Goal: Task Accomplishment & Management: Complete application form

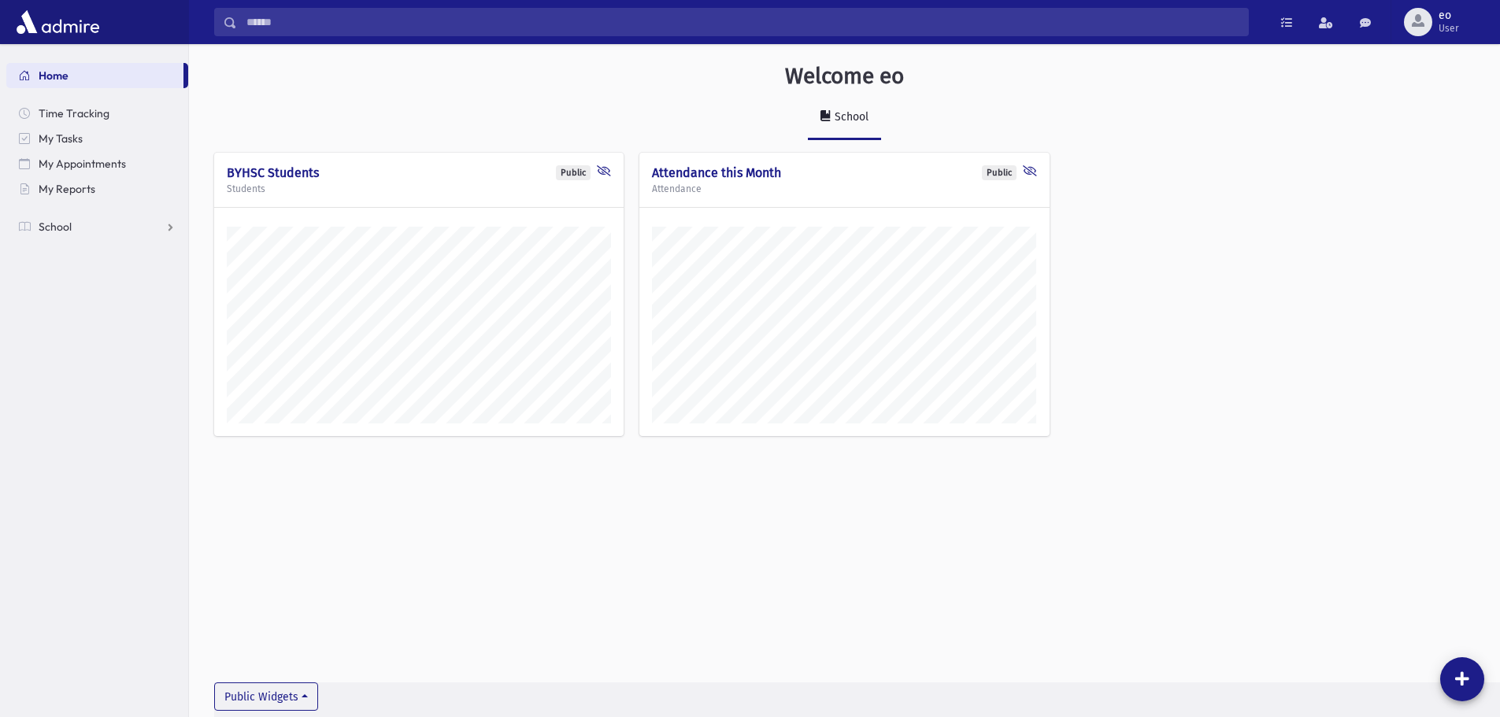
scroll to position [709, 1311]
click at [136, 232] on link "School" at bounding box center [97, 226] width 182 height 25
click at [101, 253] on link "Students" at bounding box center [97, 251] width 182 height 25
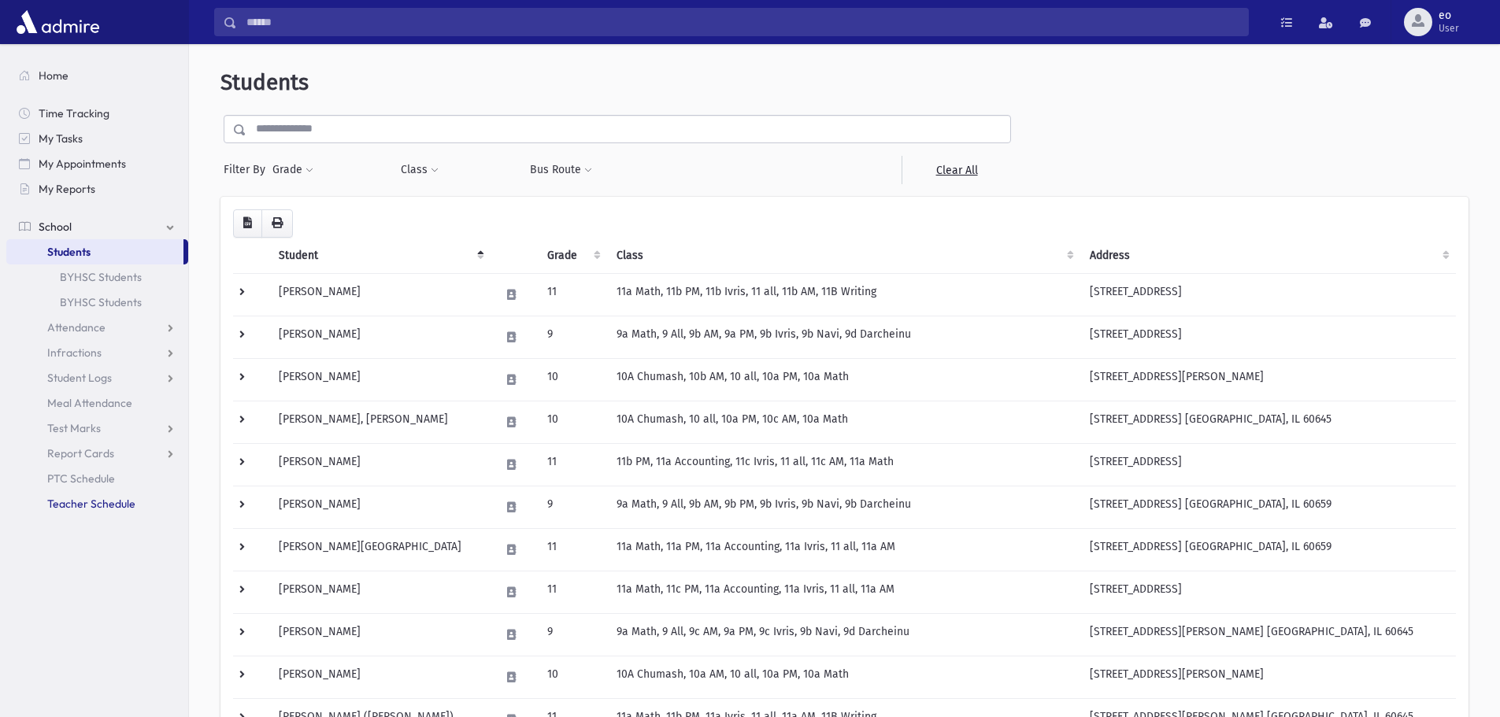
click at [71, 504] on span "Teacher Schedule" at bounding box center [91, 504] width 88 height 14
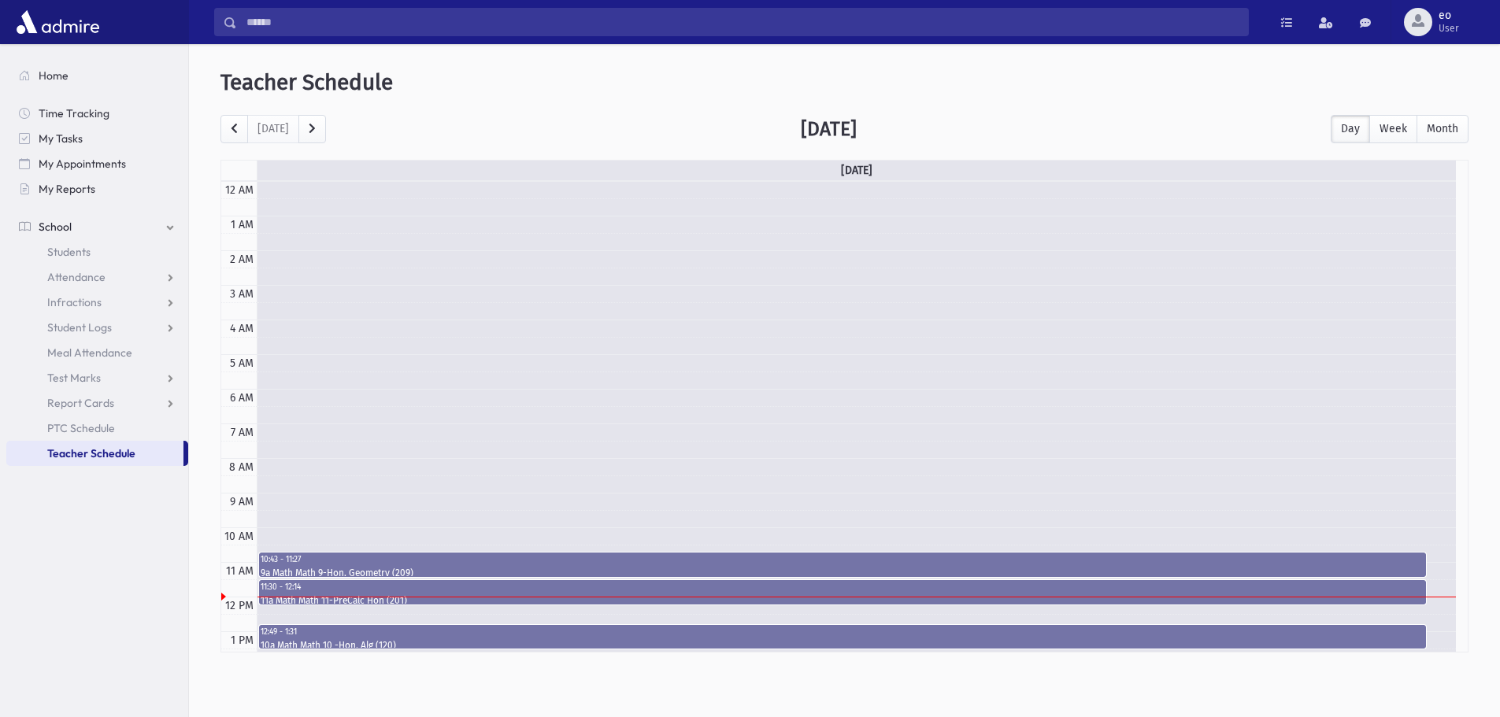
scroll to position [209, 0]
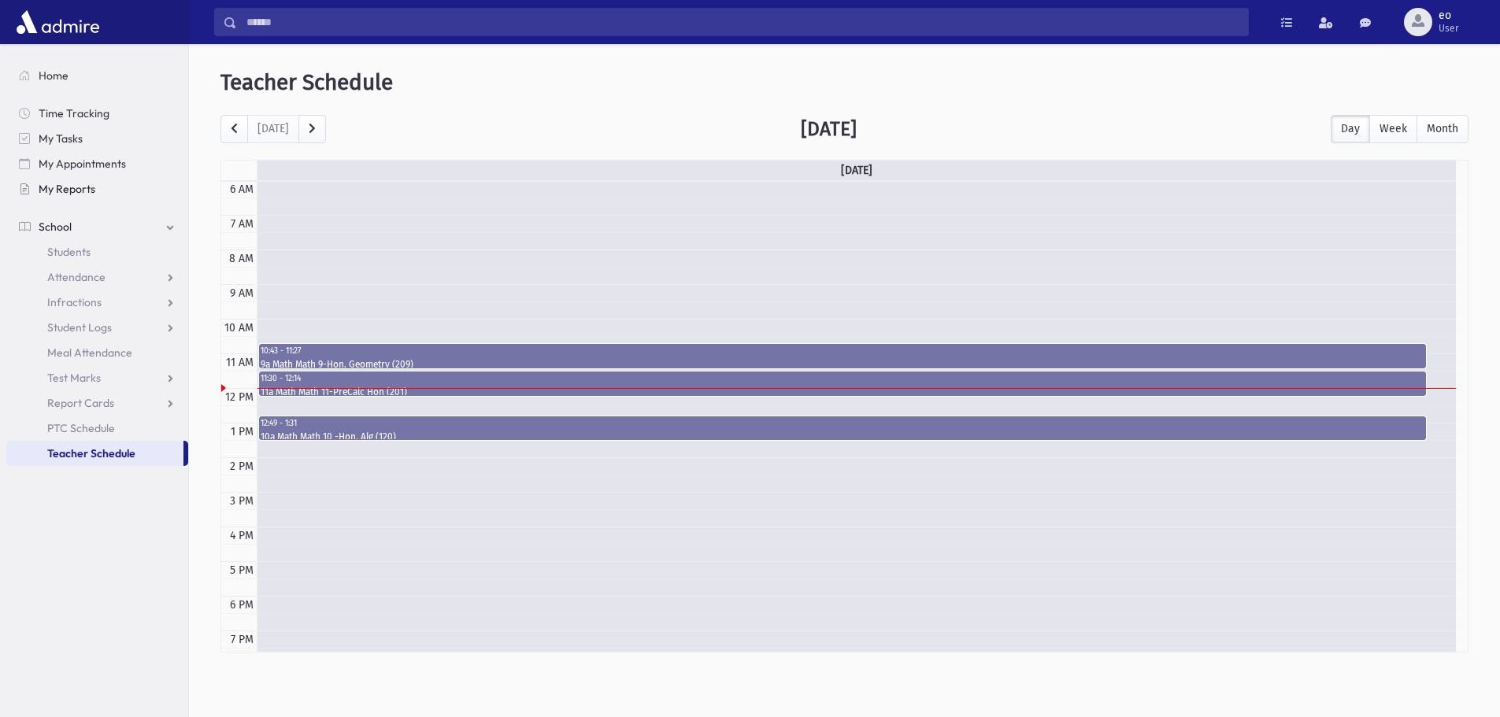
click at [91, 179] on link "My Reports" at bounding box center [97, 188] width 182 height 25
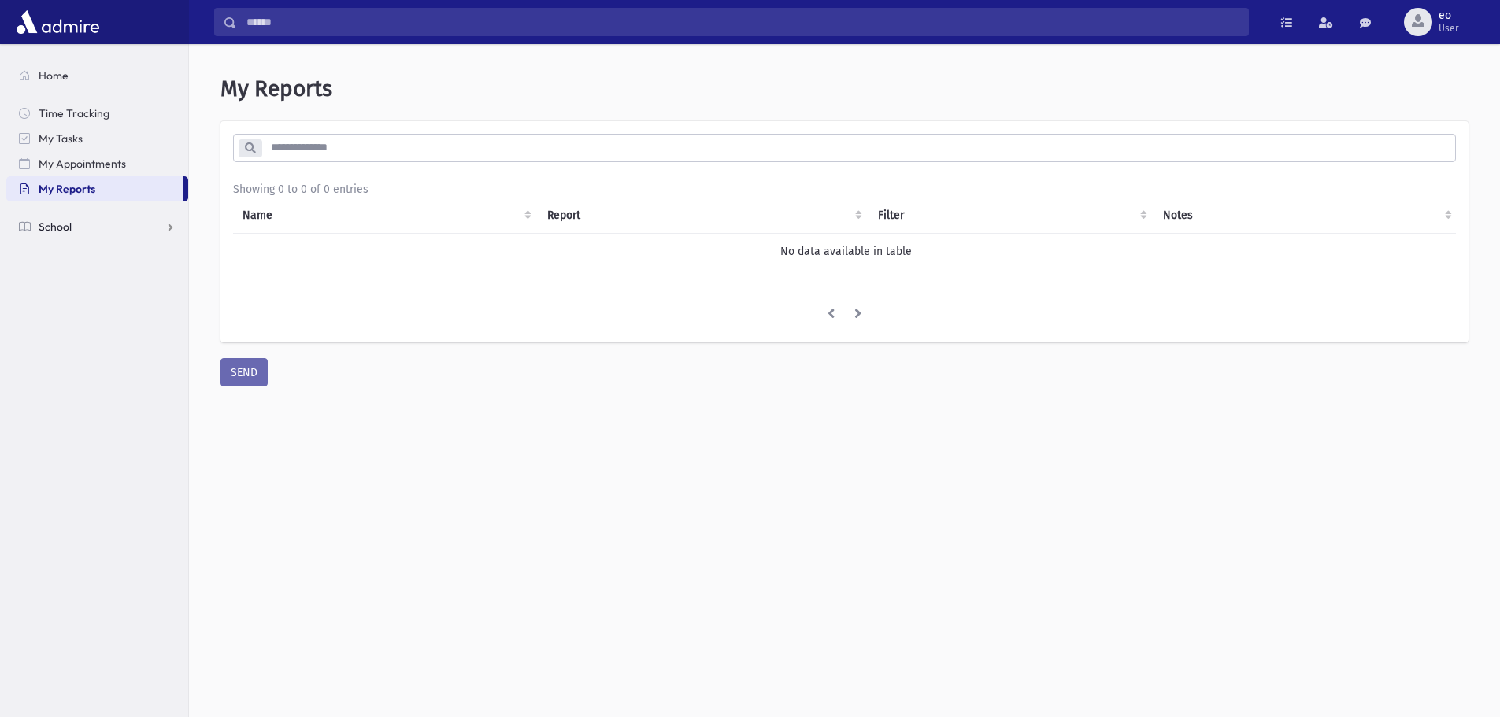
click at [81, 219] on link "School" at bounding box center [97, 226] width 182 height 25
click at [86, 246] on span "Students" at bounding box center [68, 252] width 43 height 14
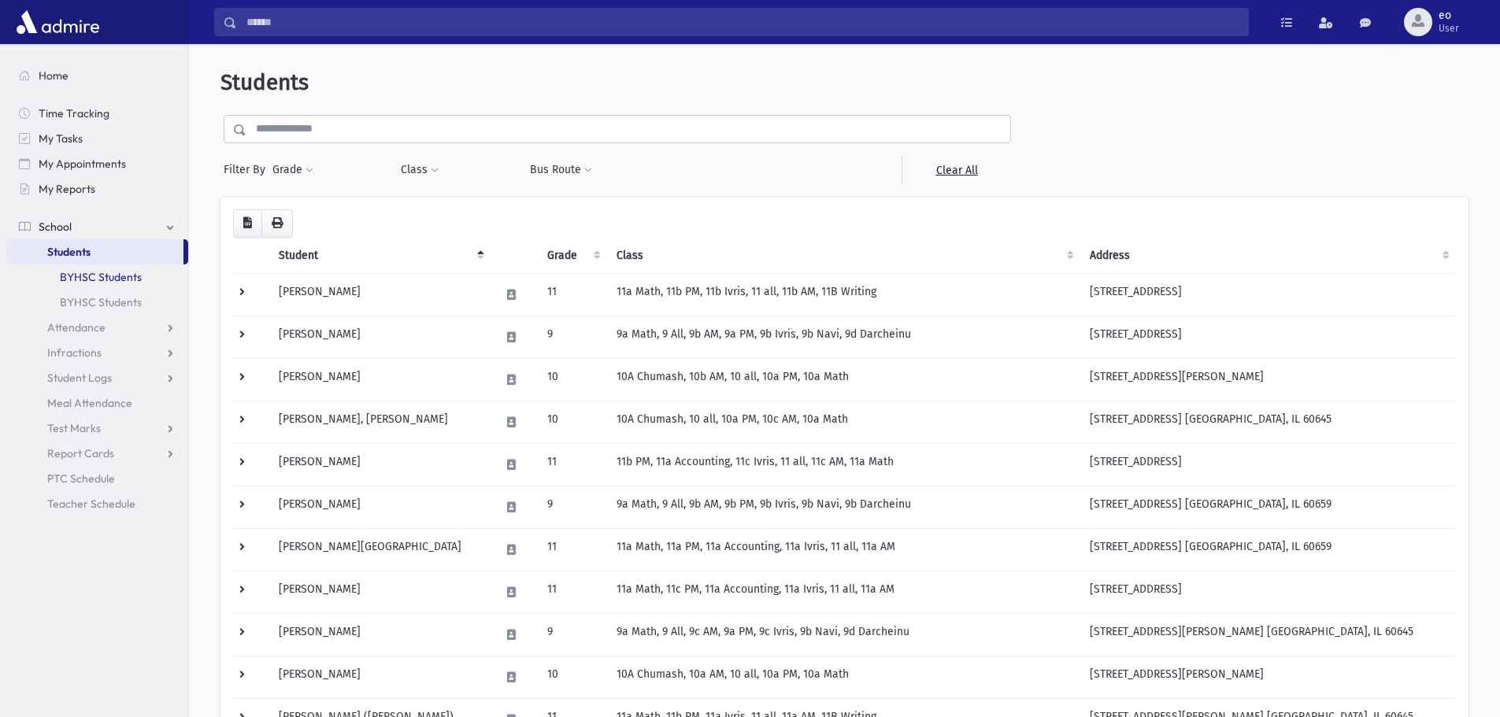
click at [117, 276] on link "BYHSC Students" at bounding box center [97, 277] width 182 height 25
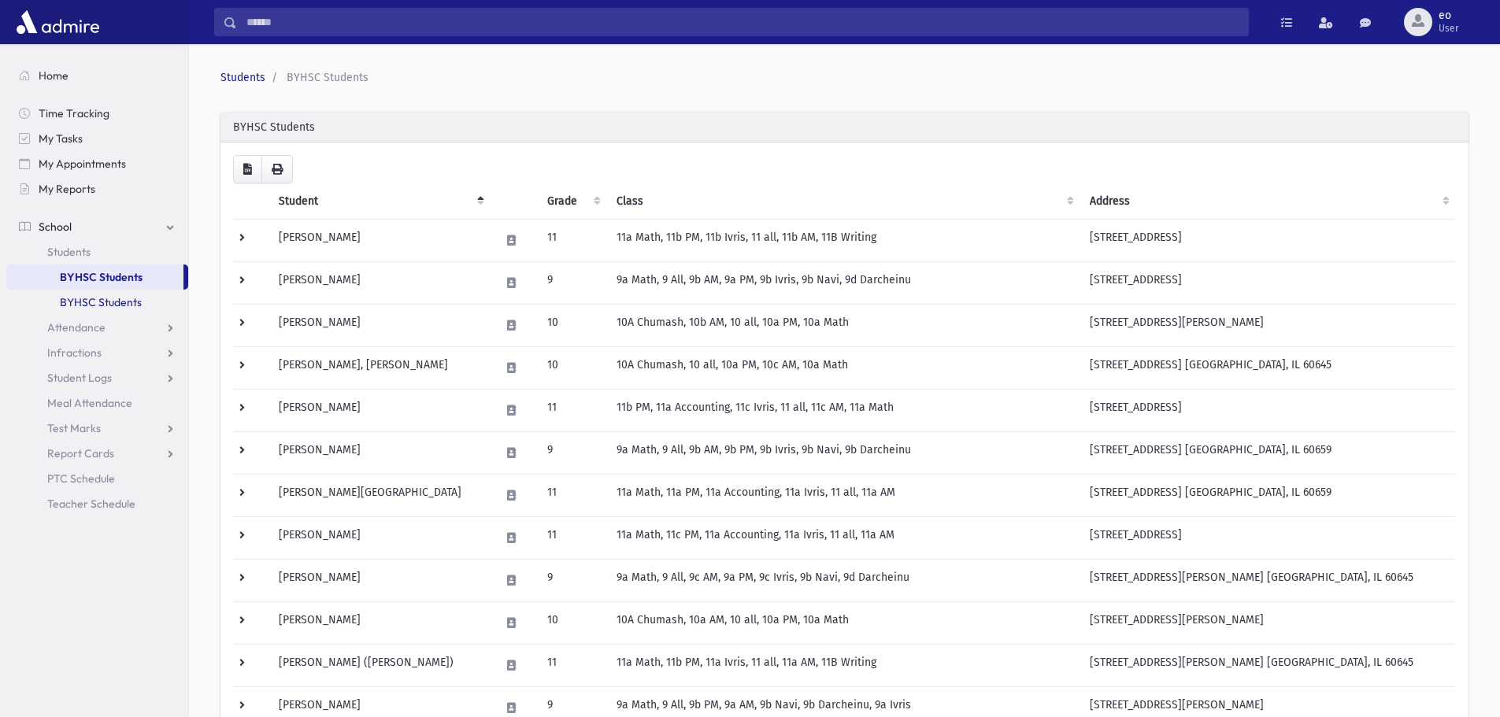
click at [113, 294] on link "BYHSC Students" at bounding box center [97, 302] width 182 height 25
click at [1276, 20] on link at bounding box center [1286, 22] width 31 height 28
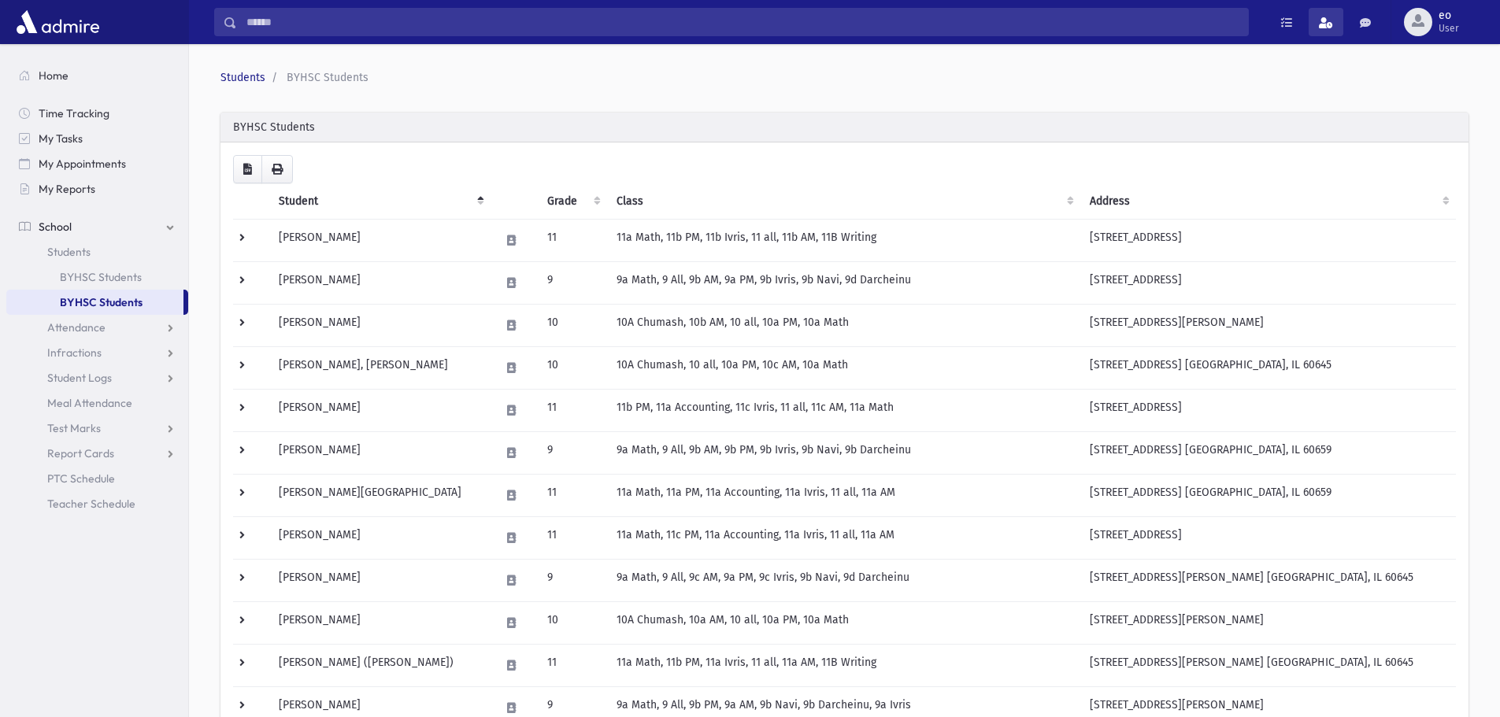
click at [1329, 25] on span at bounding box center [1326, 22] width 14 height 11
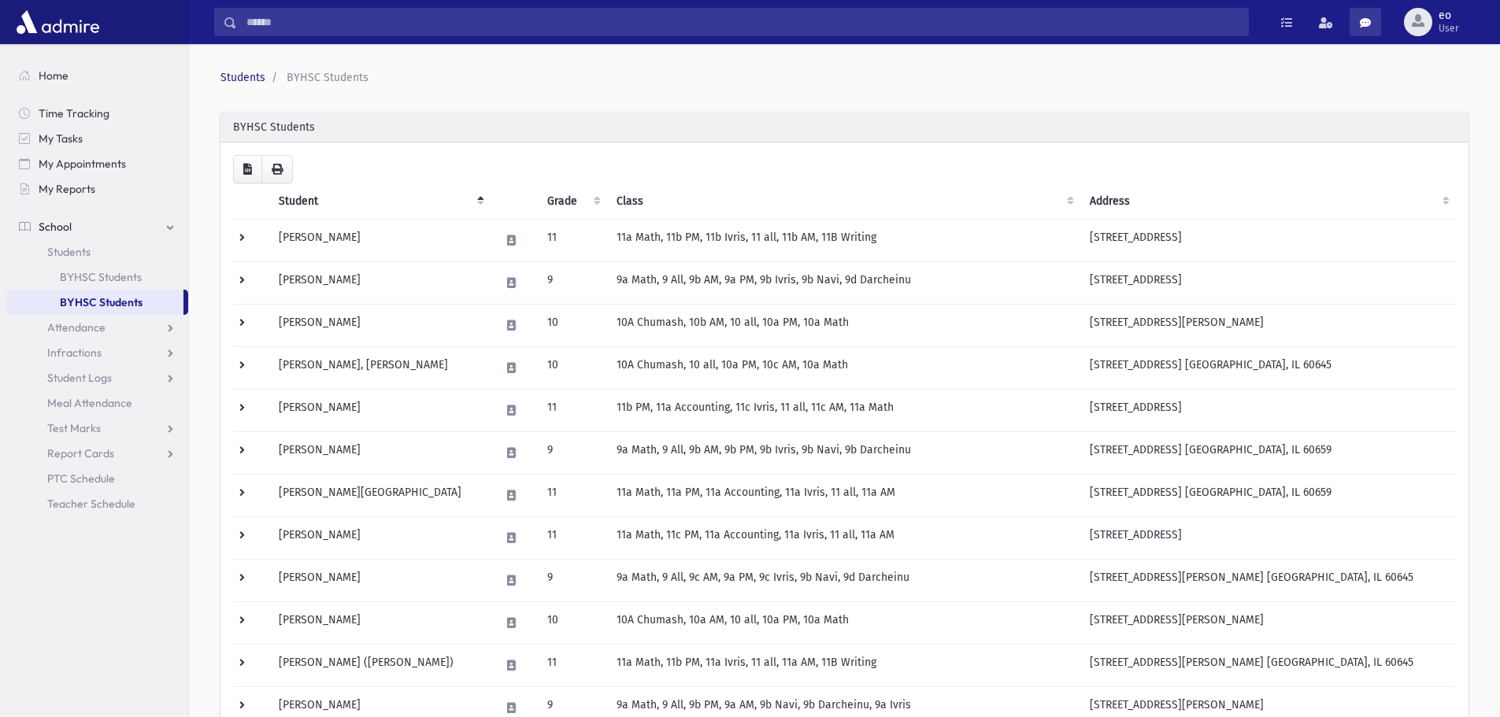
click at [1366, 20] on span at bounding box center [1365, 22] width 11 height 11
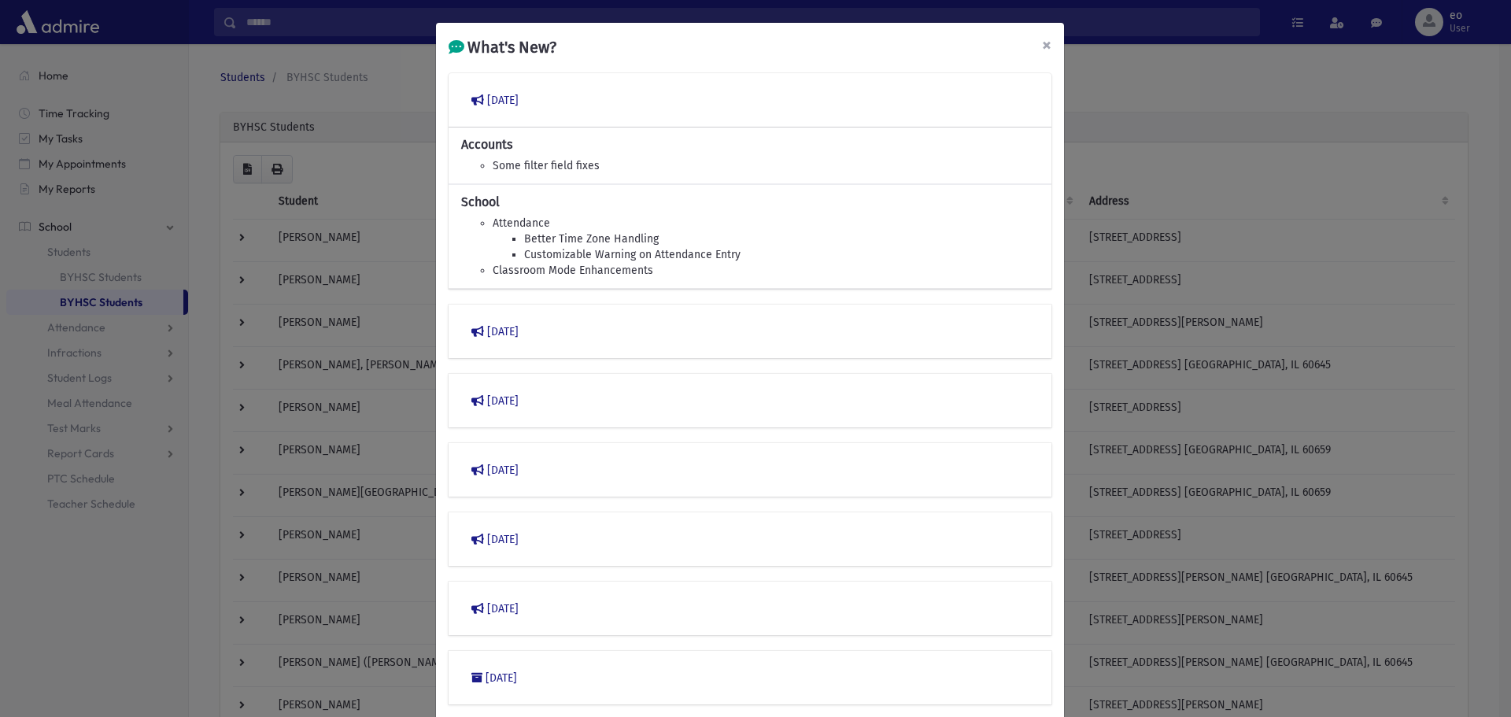
click at [1049, 48] on button "×" at bounding box center [1047, 45] width 35 height 44
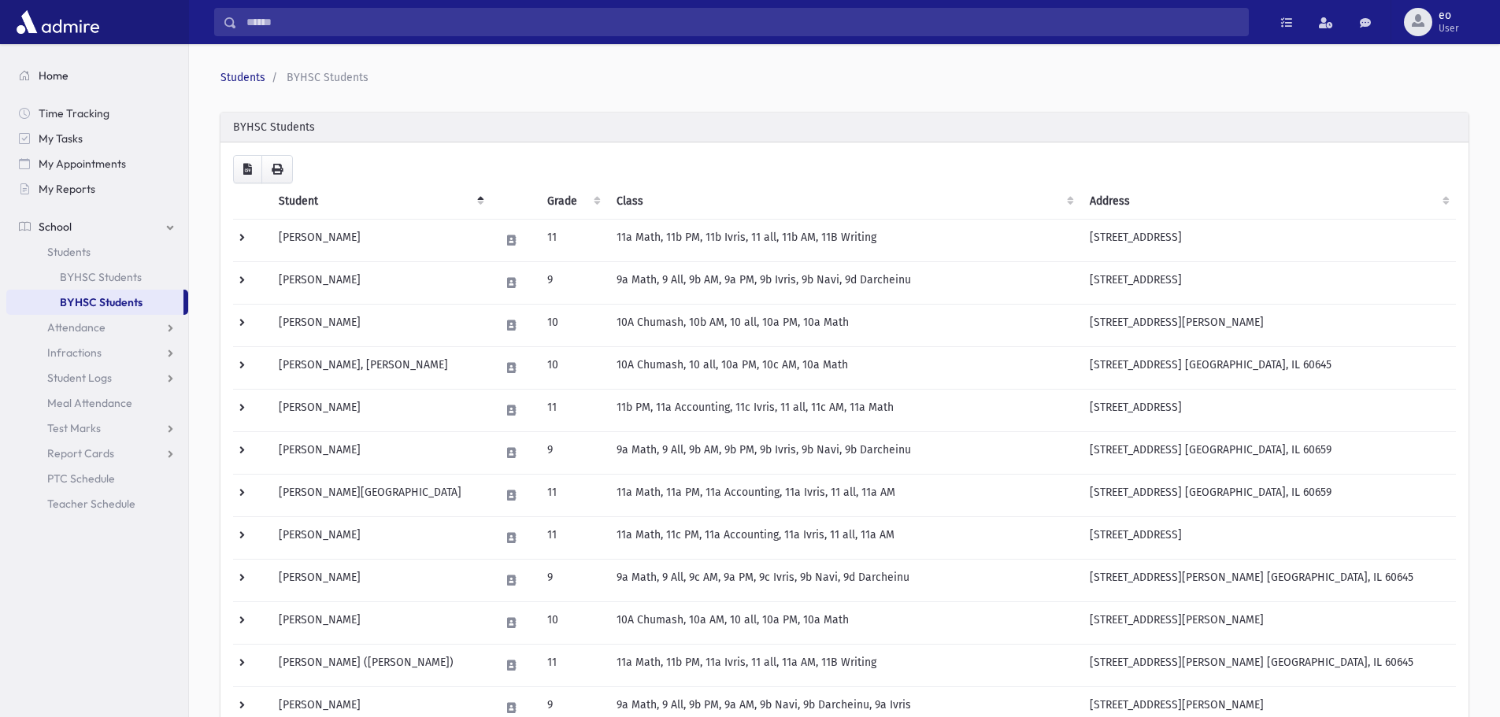
click at [113, 87] on link "Home" at bounding box center [97, 75] width 182 height 25
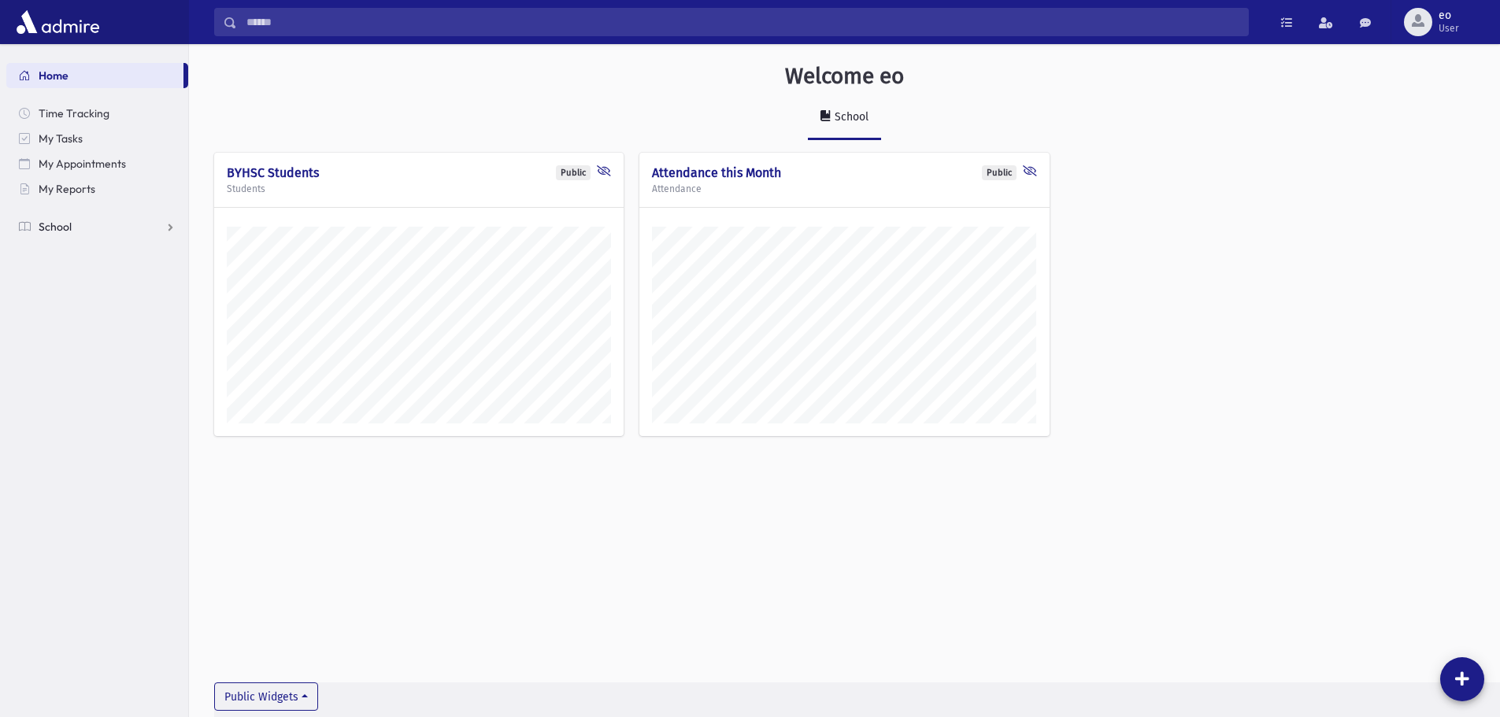
click at [98, 218] on link "School" at bounding box center [97, 226] width 182 height 25
click at [52, 276] on span "Attendance" at bounding box center [76, 277] width 58 height 14
click at [76, 302] on span "Entry" at bounding box center [73, 302] width 27 height 14
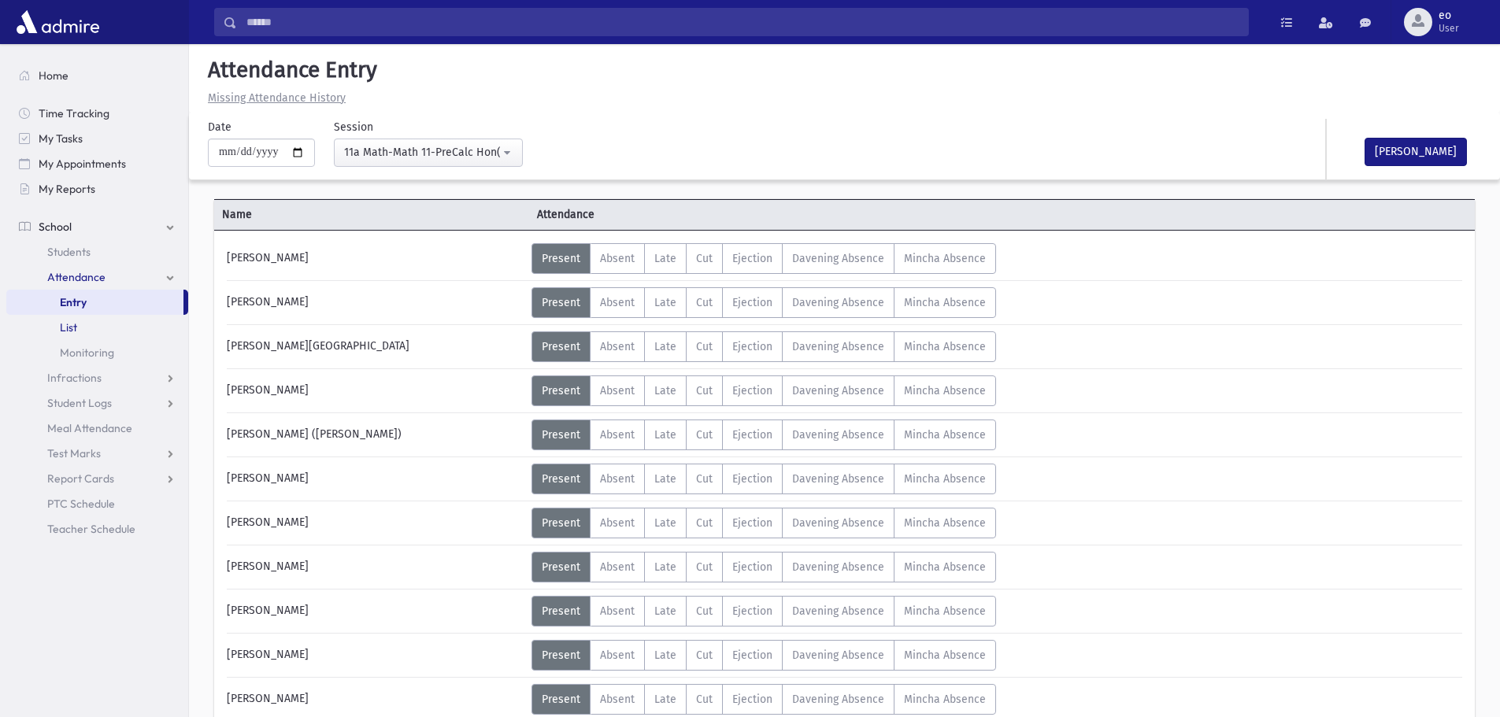
click at [71, 327] on span "List" at bounding box center [68, 327] width 17 height 14
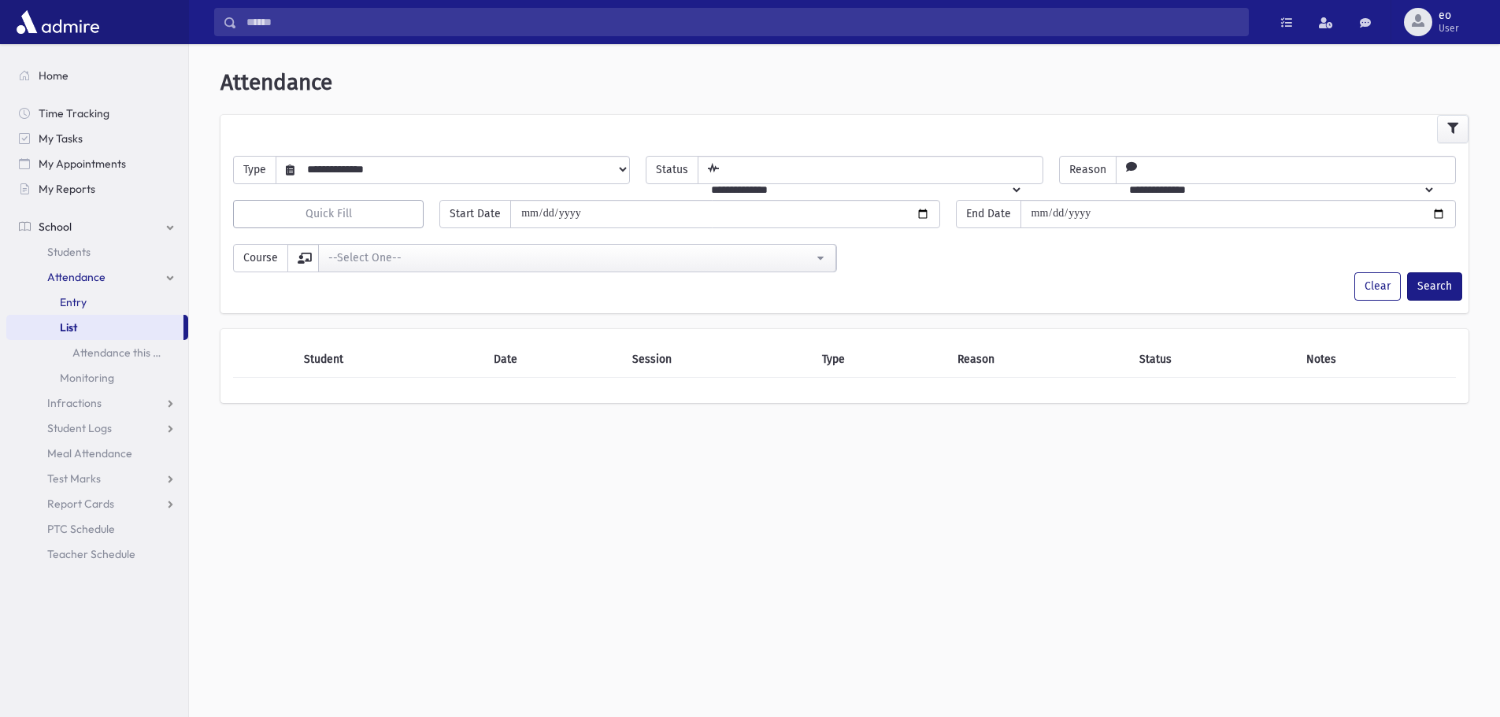
click at [57, 302] on link "Entry" at bounding box center [97, 302] width 182 height 25
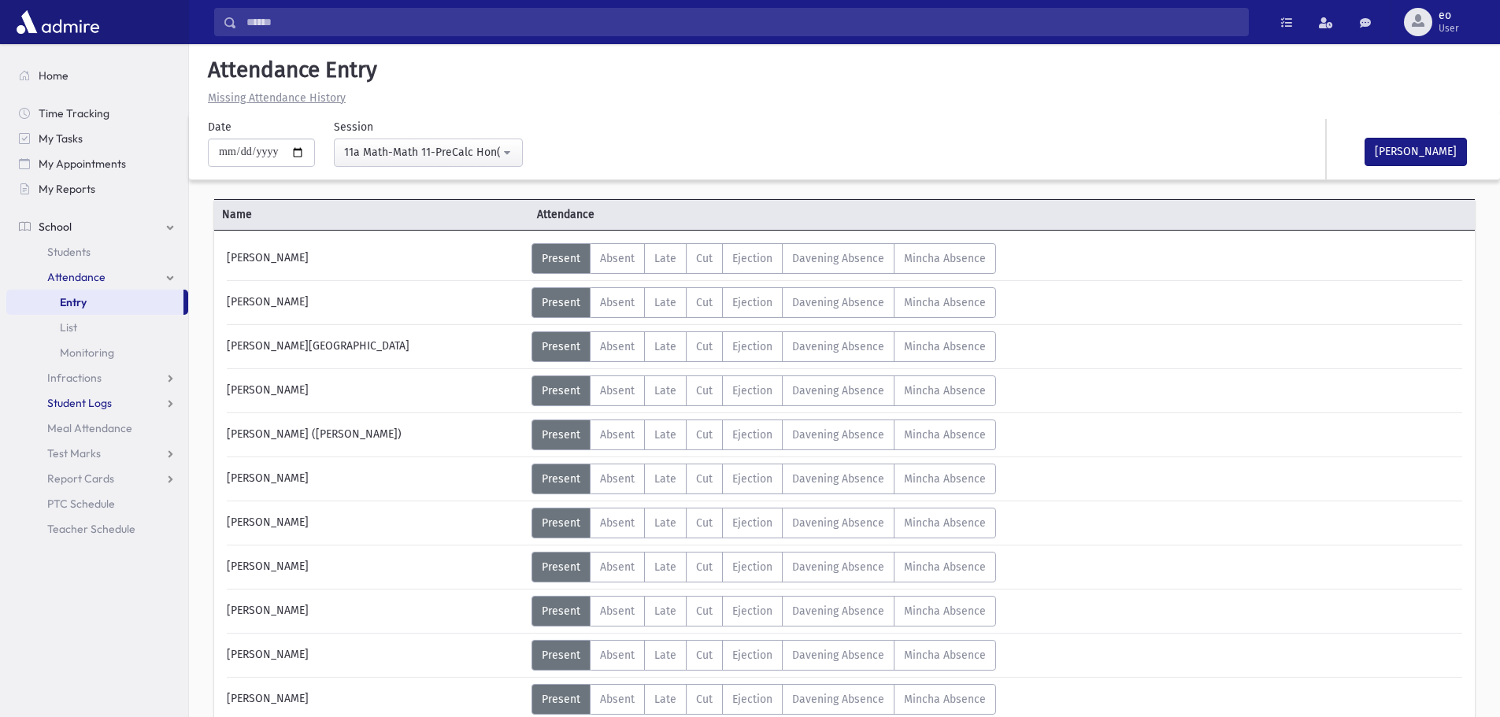
click at [127, 400] on link "Student Logs" at bounding box center [97, 402] width 182 height 25
click at [64, 424] on span "Entry" at bounding box center [73, 428] width 27 height 14
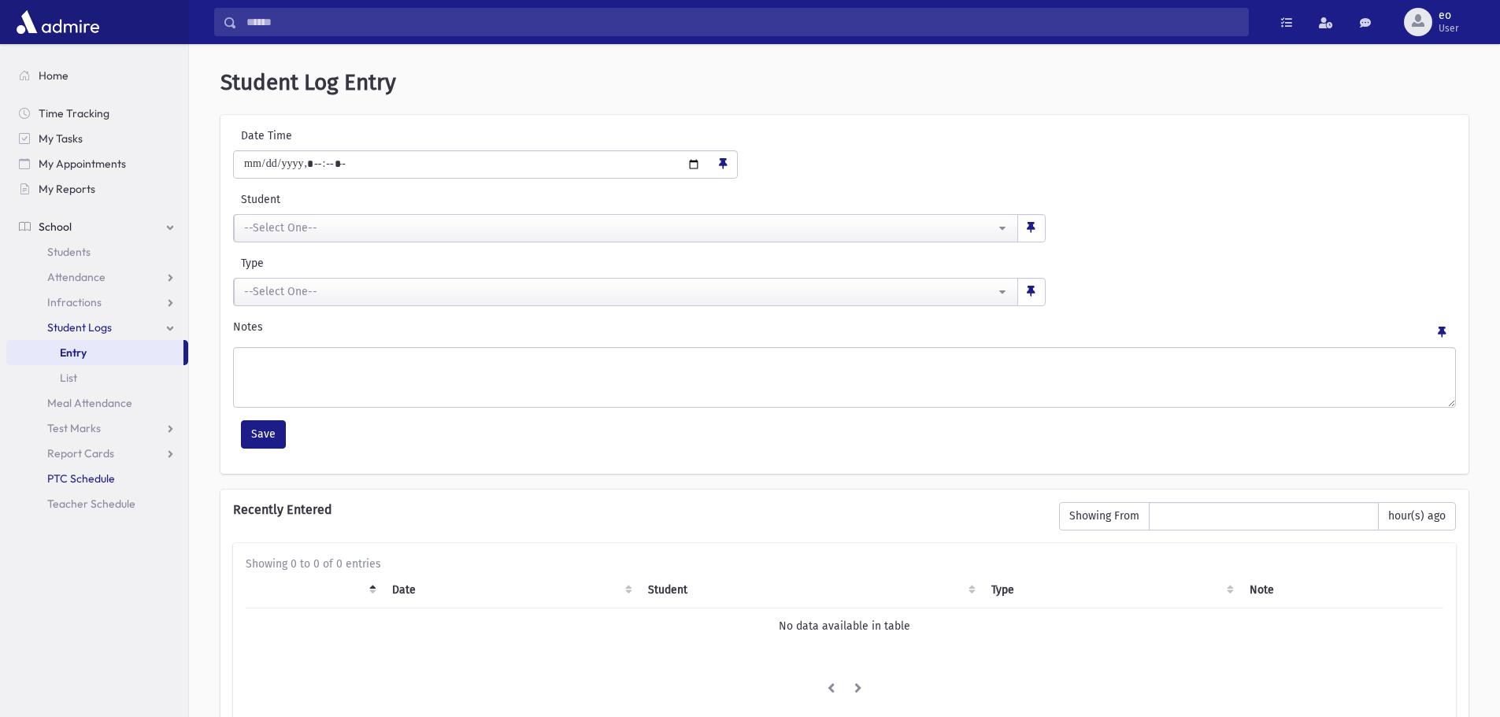
click at [109, 481] on span "PTC Schedule" at bounding box center [81, 479] width 68 height 14
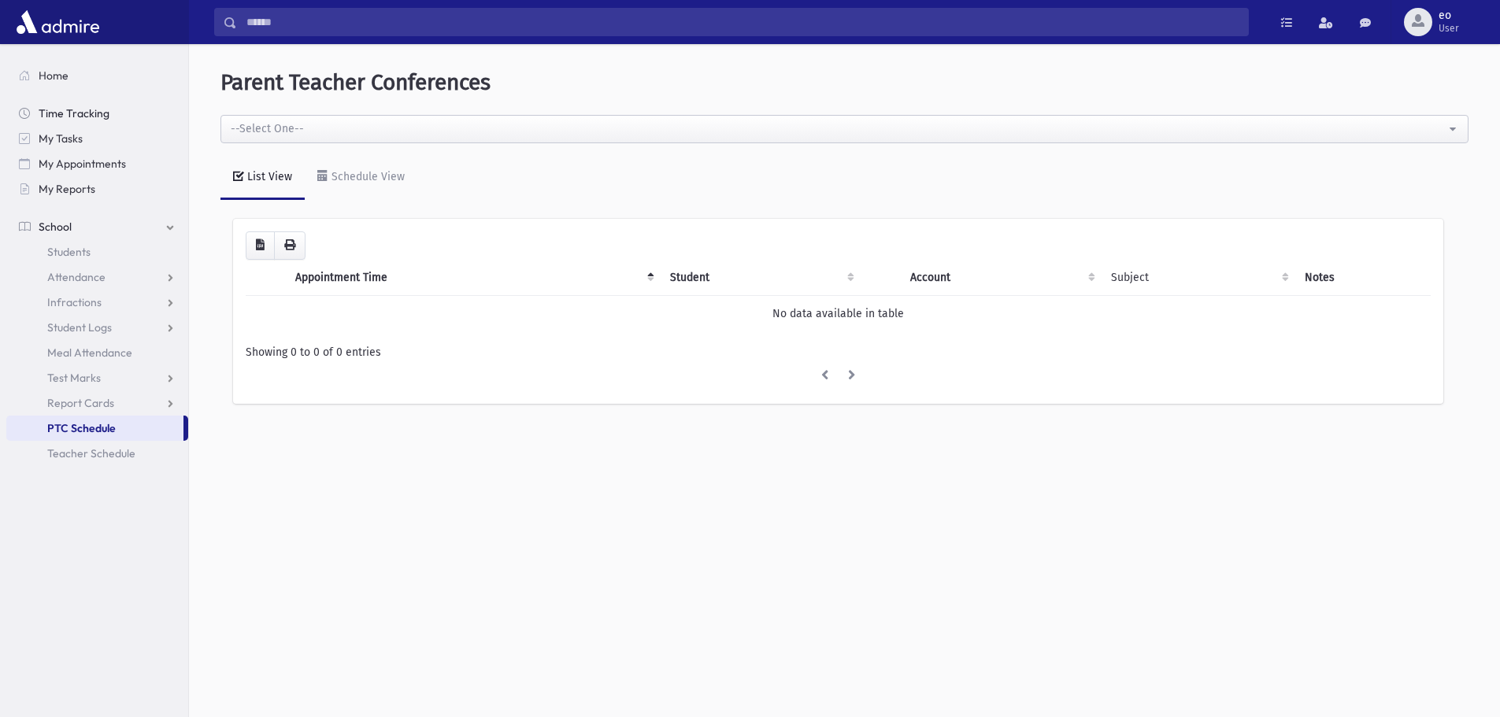
click at [94, 107] on span "Time Tracking" at bounding box center [74, 113] width 71 height 14
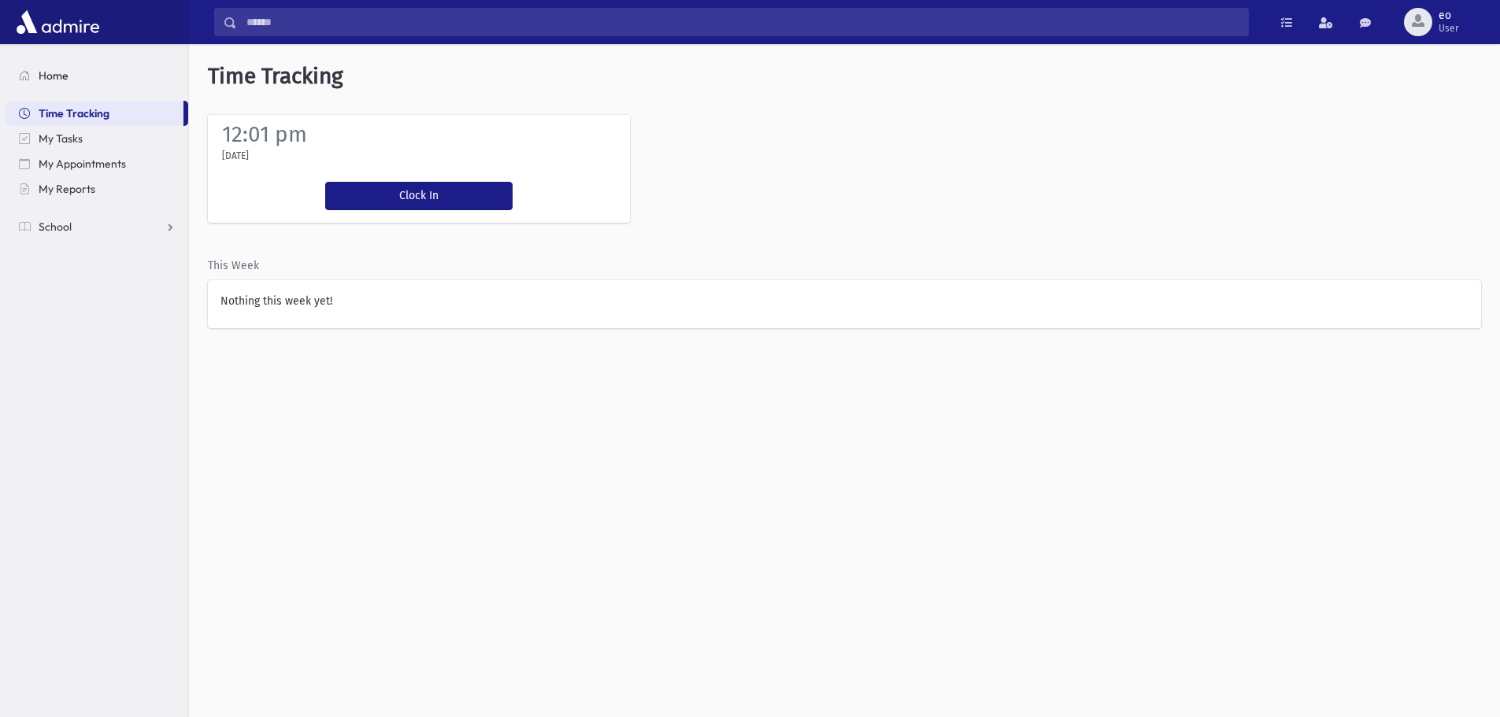
click at [79, 80] on link "Home" at bounding box center [97, 75] width 182 height 25
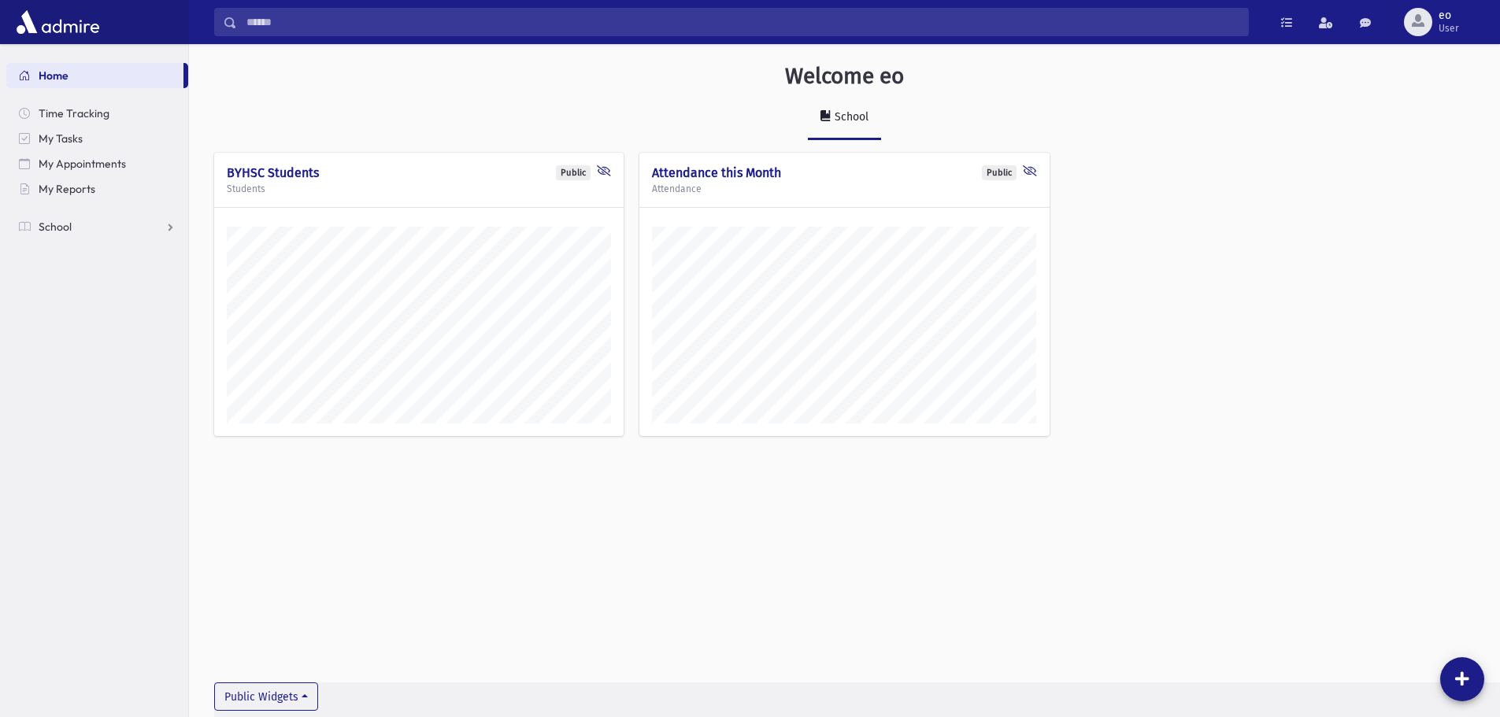
scroll to position [709, 1311]
click at [102, 231] on link "School" at bounding box center [97, 226] width 182 height 25
click at [104, 277] on span "Attendance" at bounding box center [76, 277] width 58 height 14
click at [91, 299] on link "Entry" at bounding box center [97, 302] width 182 height 25
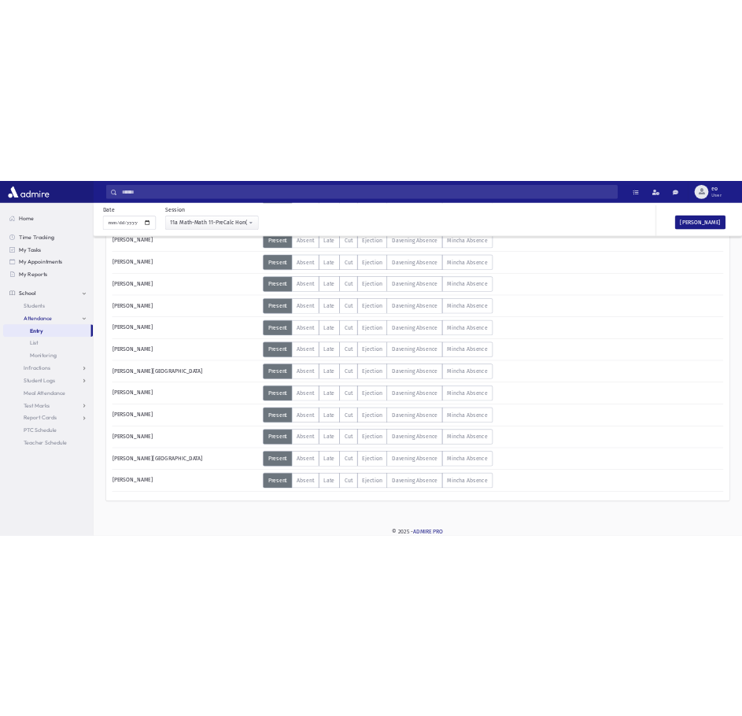
scroll to position [440, 0]
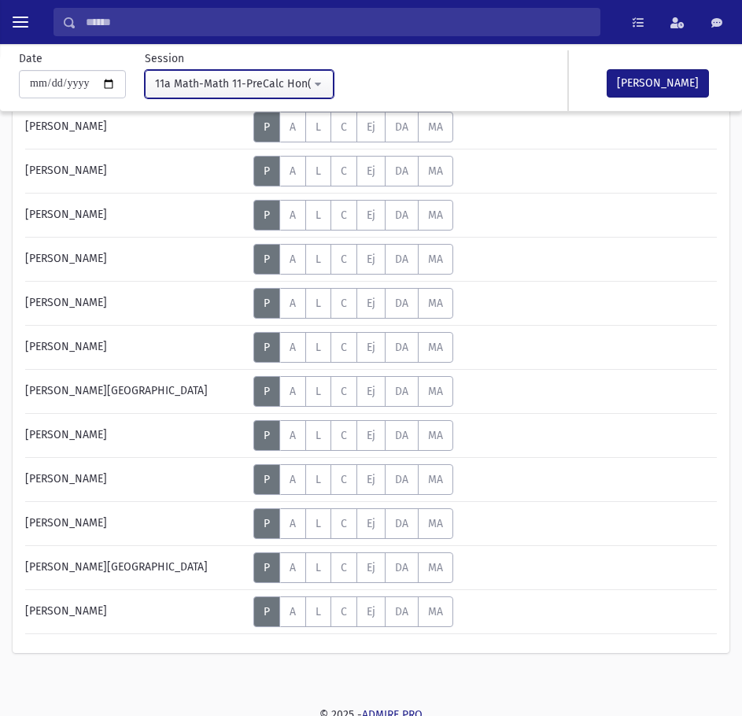
click at [288, 76] on div "11a Math-Math 11-PreCalc Hon(11:30AM-12:14PM)" at bounding box center [233, 84] width 156 height 17
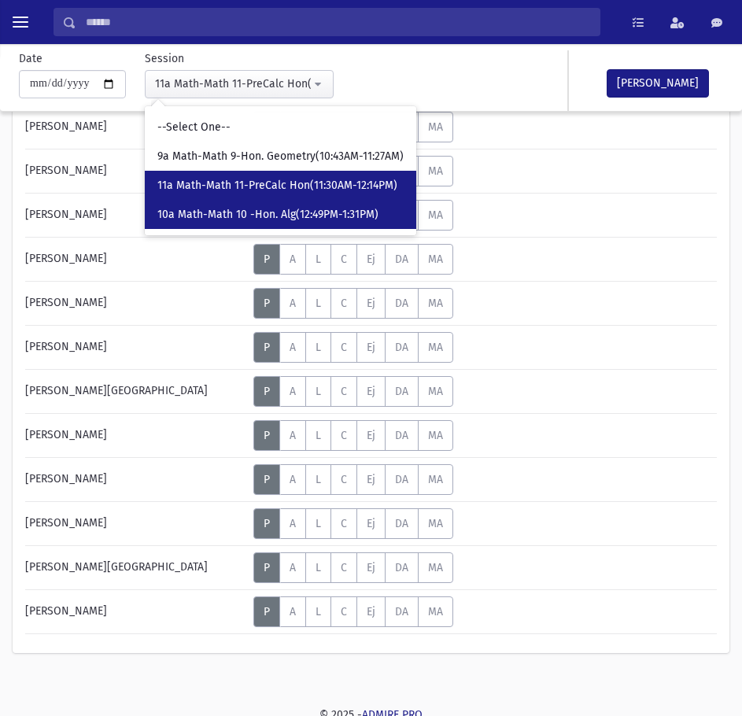
click at [376, 224] on link "10a Math-Math 10 -Hon. Alg(12:49PM-1:31PM)" at bounding box center [281, 214] width 272 height 29
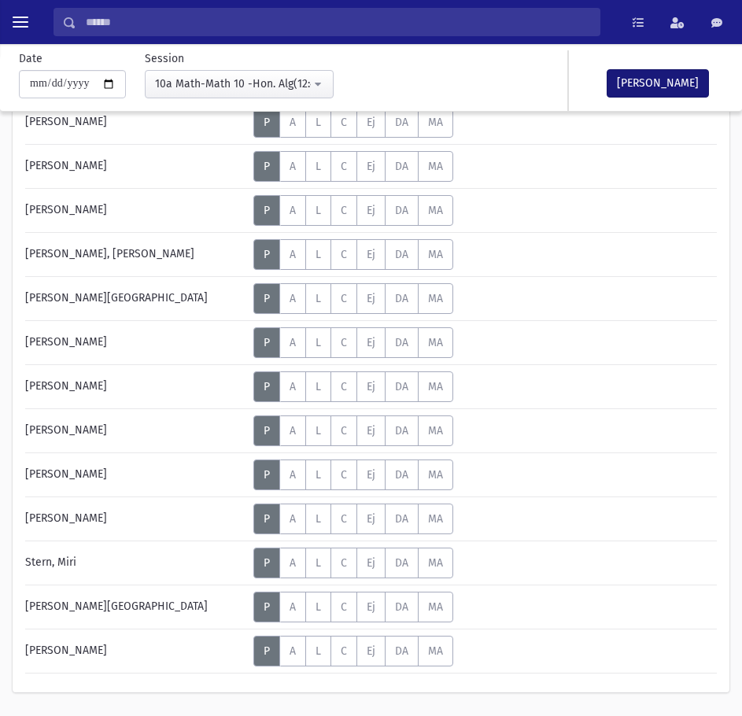
scroll to position [394, 0]
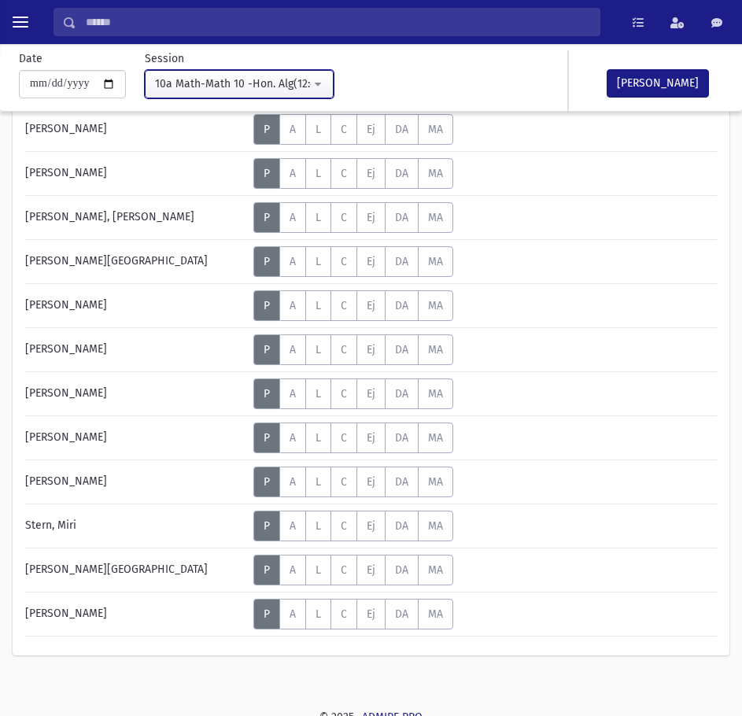
click at [310, 82] on div "10a Math-Math 10 -Hon. Alg(12:49PM-1:31PM)" at bounding box center [233, 84] width 156 height 17
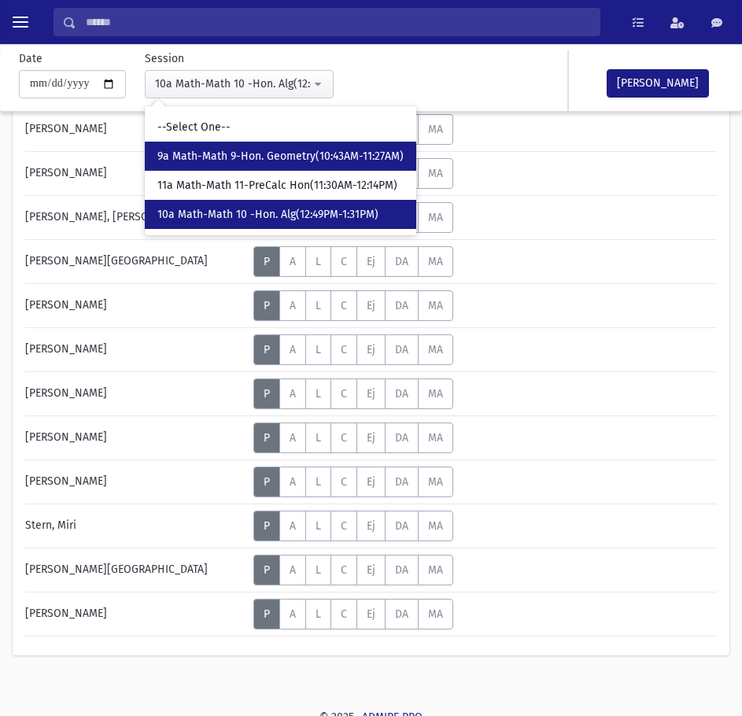
click at [339, 146] on link "9a Math-Math 9-Hon. Geometry(10:43AM-11:27AM)" at bounding box center [281, 156] width 272 height 29
select select "****"
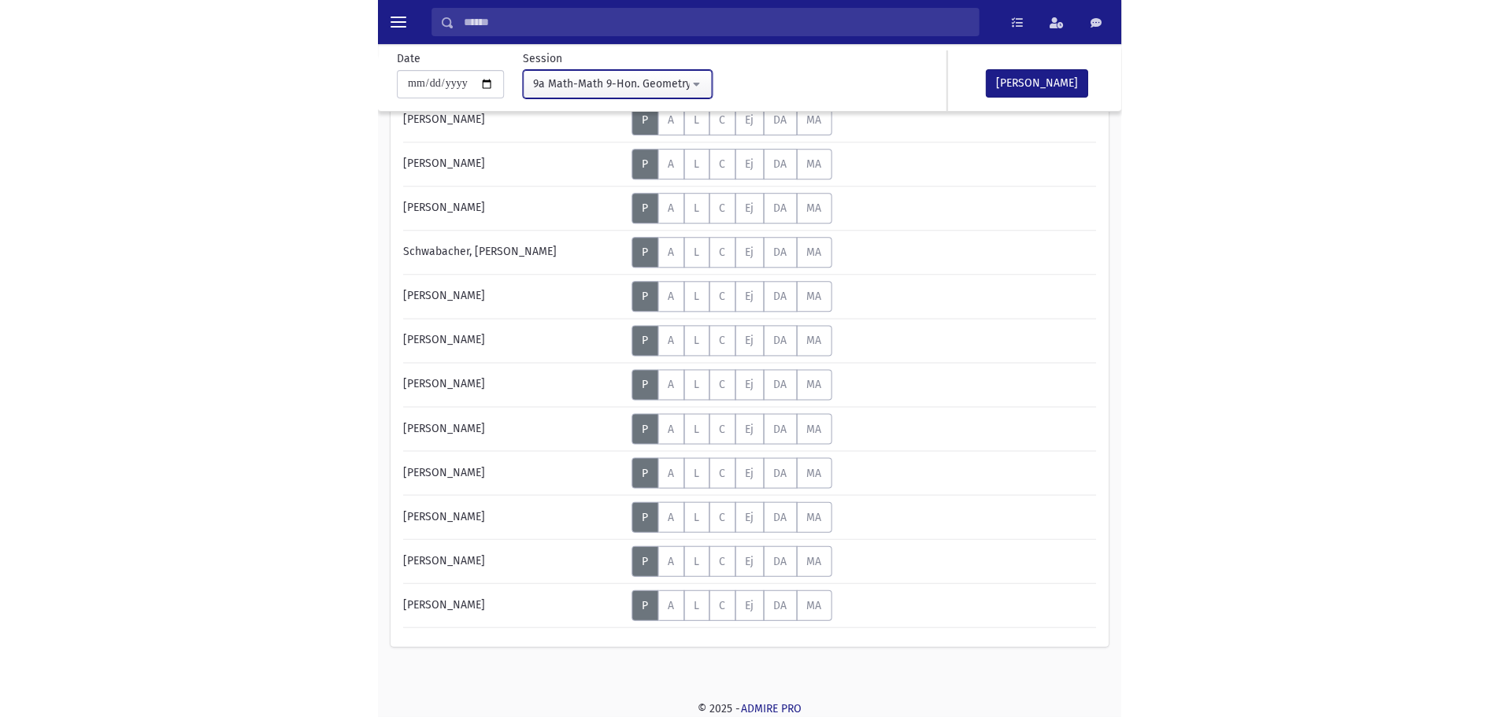
scroll to position [667, 0]
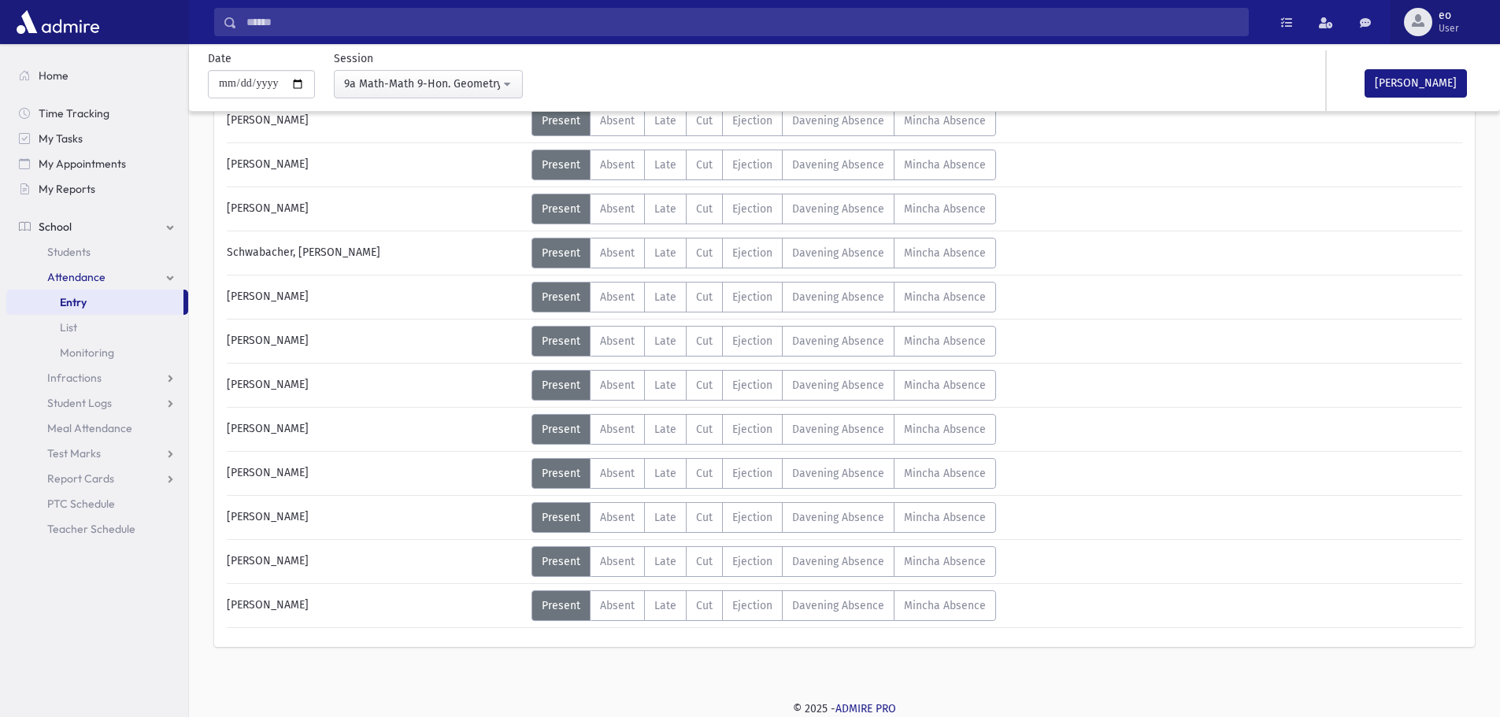
click at [1434, 17] on span "eo User" at bounding box center [1455, 21] width 46 height 25
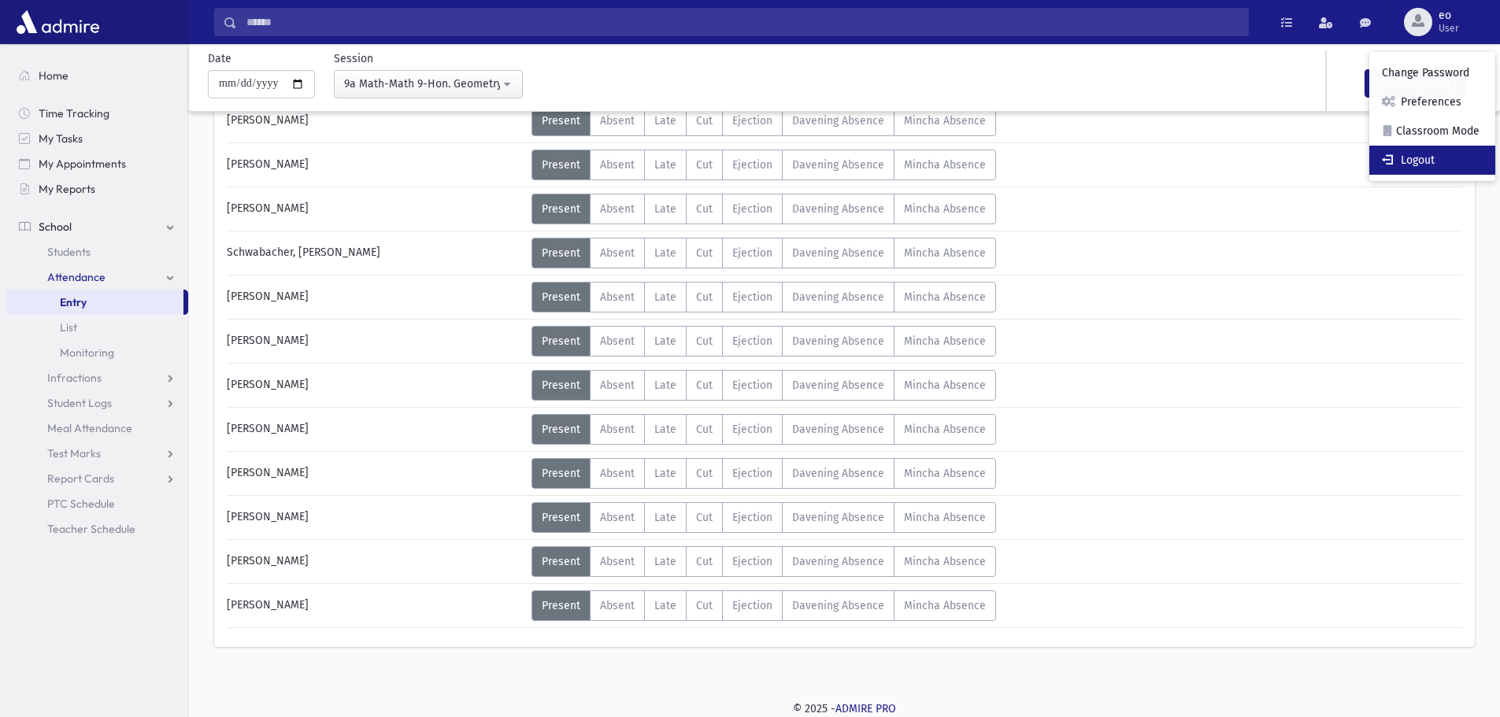
click at [1438, 160] on link "Logout" at bounding box center [1432, 160] width 126 height 29
